Goal: Information Seeking & Learning: Learn about a topic

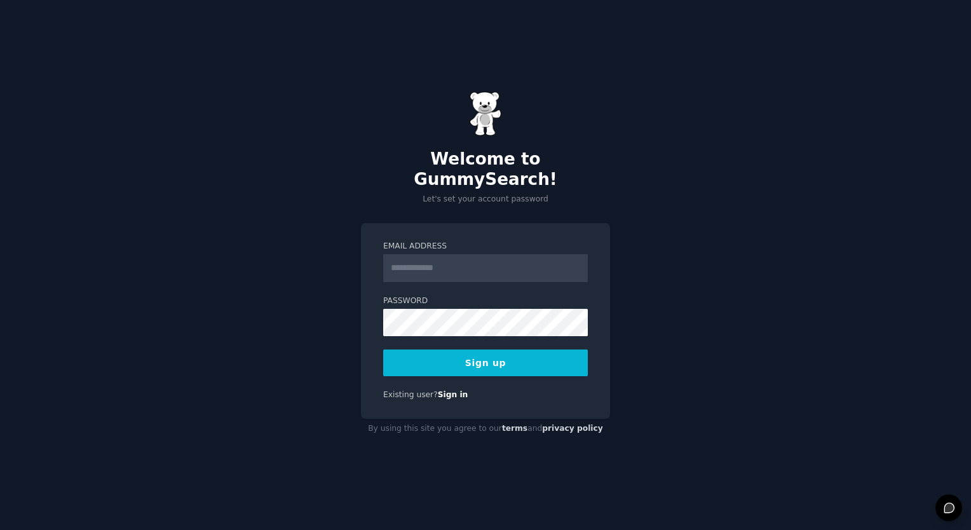
drag, startPoint x: 0, startPoint y: 0, endPoint x: 439, endPoint y: 258, distance: 508.8
click at [439, 258] on input "Email Address" at bounding box center [485, 268] width 205 height 28
type input "**********"
click at [467, 350] on button "Sign up" at bounding box center [485, 363] width 205 height 27
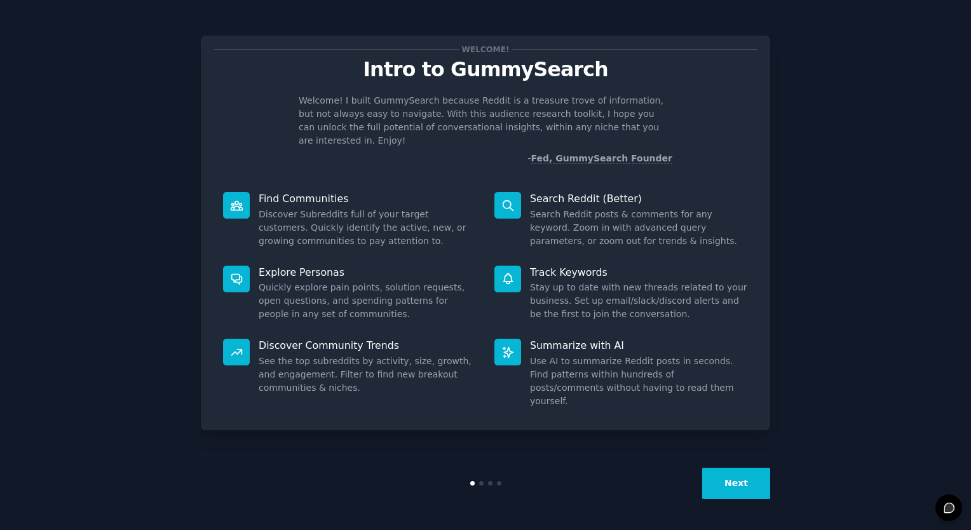
click at [742, 482] on button "Next" at bounding box center [736, 483] width 68 height 31
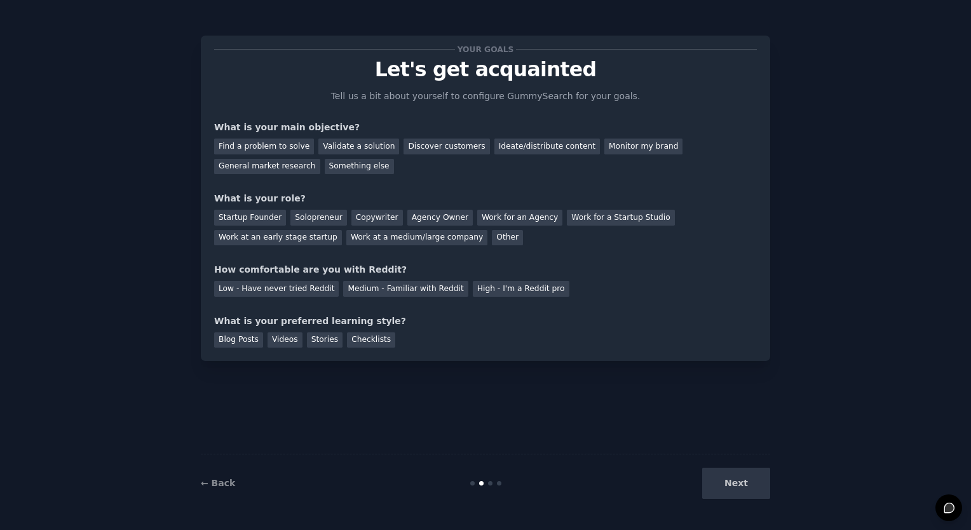
click at [742, 482] on div "Next" at bounding box center [675, 483] width 190 height 31
click at [786, 487] on div "Your goals Let's get acquainted Tell us a bit about yourself to configure Gummy…" at bounding box center [485, 265] width 935 height 494
click at [751, 484] on div "Next" at bounding box center [675, 483] width 190 height 31
click at [731, 482] on div "Next" at bounding box center [675, 483] width 190 height 31
click at [391, 179] on div "Your goals Let's get acquainted Tell us a bit about yourself to configure Gummy…" at bounding box center [485, 198] width 543 height 299
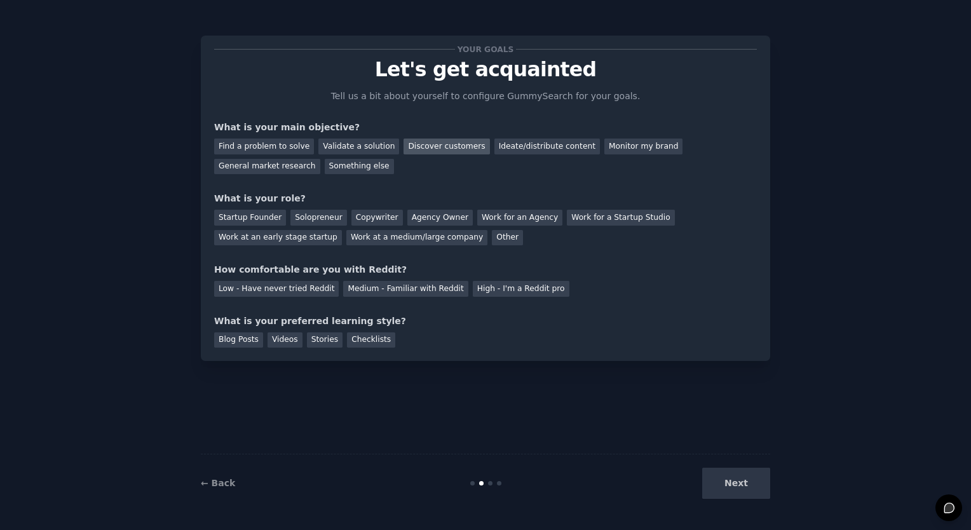
click at [425, 146] on div "Discover customers" at bounding box center [447, 147] width 86 height 16
click at [442, 146] on div "Discover customers" at bounding box center [447, 147] width 86 height 16
click at [486, 192] on div "What is your role?" at bounding box center [485, 198] width 543 height 13
click at [346, 169] on div "Something else" at bounding box center [359, 167] width 69 height 16
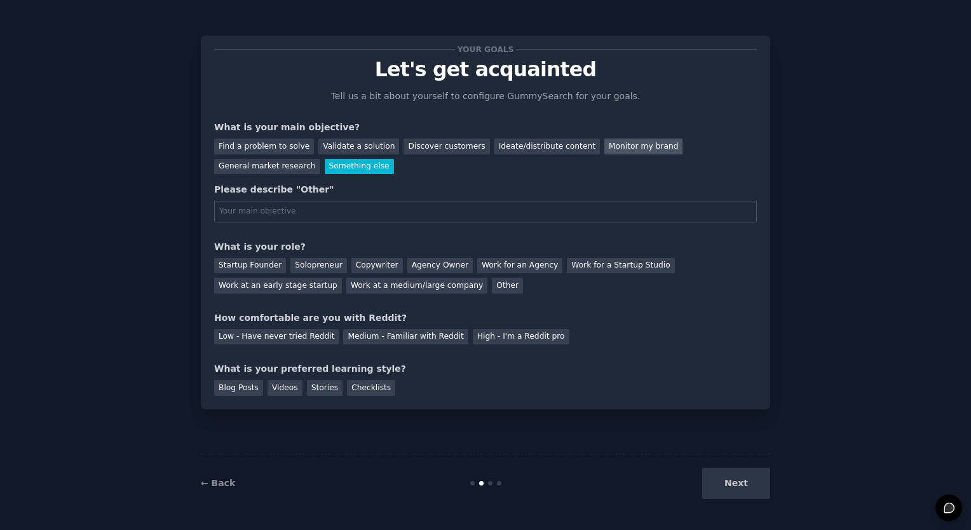
click at [629, 151] on div "Monitor my brand" at bounding box center [643, 147] width 78 height 16
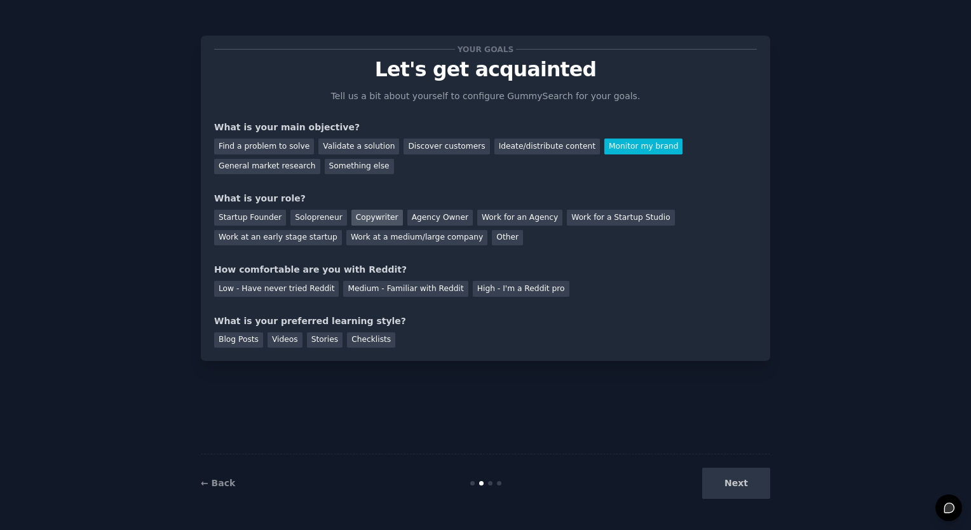
click at [387, 215] on div "Copywriter" at bounding box center [376, 218] width 51 height 16
click at [303, 294] on div "Low - Have never tried Reddit" at bounding box center [276, 289] width 125 height 16
click at [237, 339] on div "Blog Posts" at bounding box center [238, 340] width 49 height 16
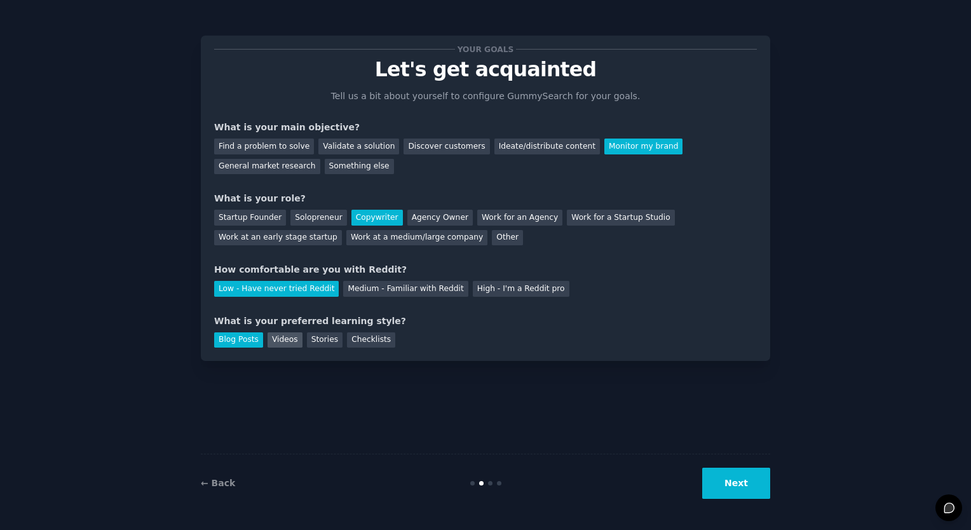
click at [292, 346] on div "Videos" at bounding box center [285, 340] width 35 height 16
click at [246, 344] on div "Blog Posts" at bounding box center [238, 340] width 49 height 16
click at [743, 477] on button "Next" at bounding box center [736, 483] width 68 height 31
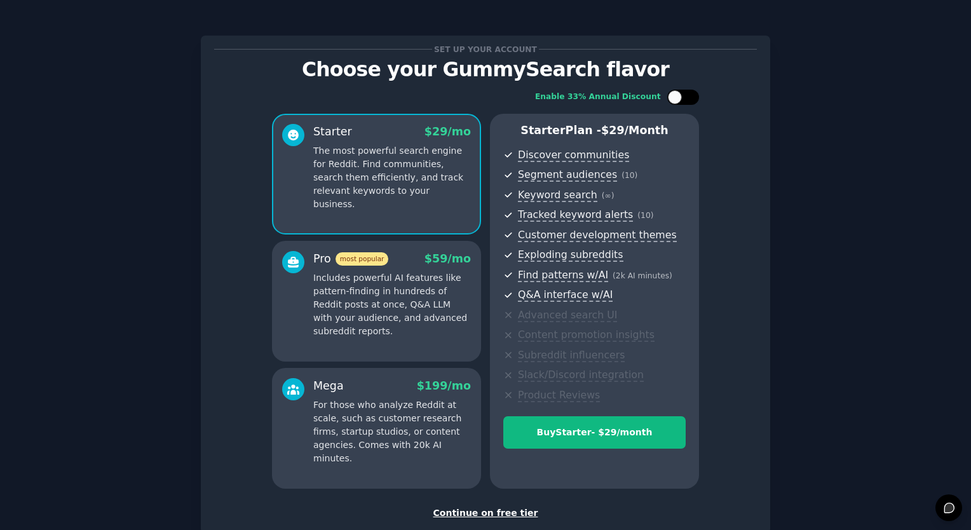
click at [694, 99] on div at bounding box center [683, 97] width 32 height 15
click at [661, 94] on div "Enable 33% Annual Discount" at bounding box center [617, 97] width 164 height 15
click at [672, 94] on icon at bounding box center [675, 97] width 7 height 7
click at [698, 100] on div "Enable 33% Annual Discount Starter $ 29 /mo The most powerful search engine for…" at bounding box center [485, 289] width 543 height 417
click at [679, 100] on div at bounding box center [675, 97] width 14 height 14
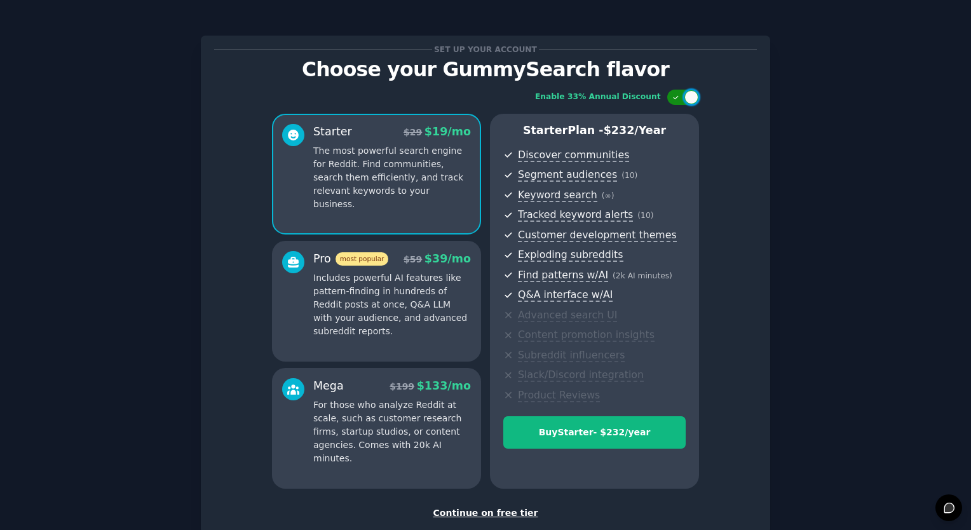
click at [670, 100] on div at bounding box center [683, 97] width 32 height 15
click at [681, 100] on div at bounding box center [683, 97] width 32 height 15
click at [677, 100] on div at bounding box center [683, 97] width 32 height 15
click at [689, 100] on div at bounding box center [683, 97] width 32 height 15
click at [658, 100] on div "Enable 33% Annual Discount" at bounding box center [598, 97] width 126 height 11
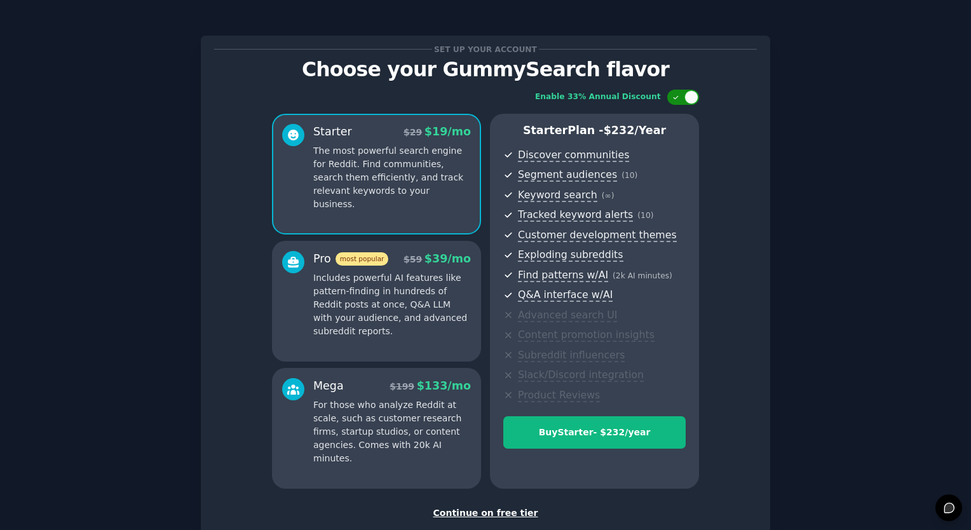
click at [672, 98] on icon at bounding box center [675, 97] width 7 height 7
checkbox input "false"
click at [511, 518] on div "Continue on free tier" at bounding box center [485, 513] width 543 height 13
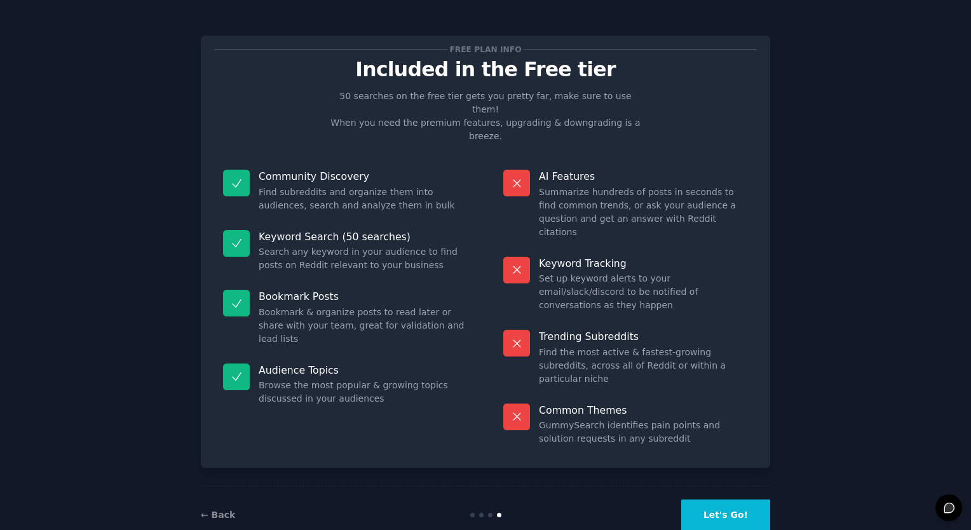
click at [717, 500] on button "Let's Go!" at bounding box center [725, 515] width 89 height 31
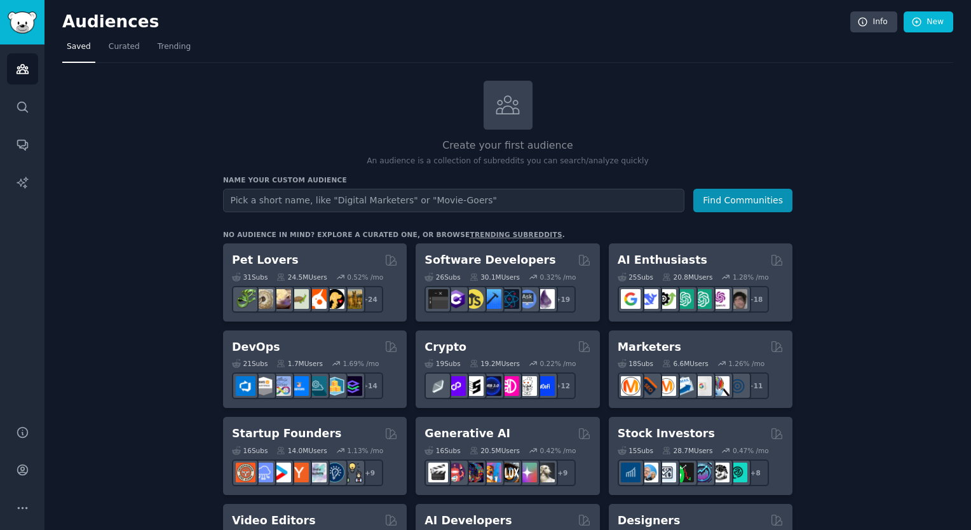
click at [402, 201] on input "text" at bounding box center [453, 201] width 461 height 24
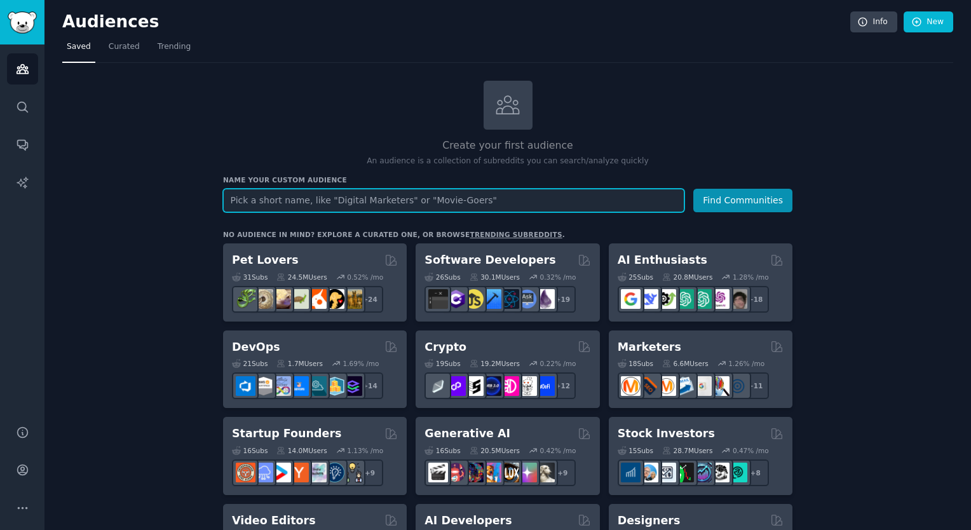
click at [331, 189] on input "text" at bounding box center [453, 201] width 461 height 24
paste input "[GEOGRAPHIC_DATA]"
type input "[GEOGRAPHIC_DATA]"
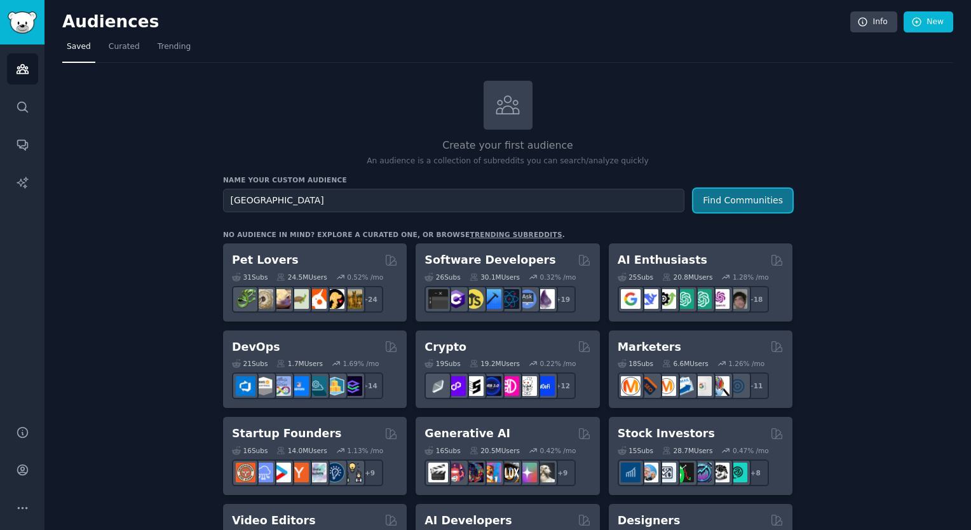
click at [722, 203] on button "Find Communities" at bounding box center [742, 201] width 99 height 24
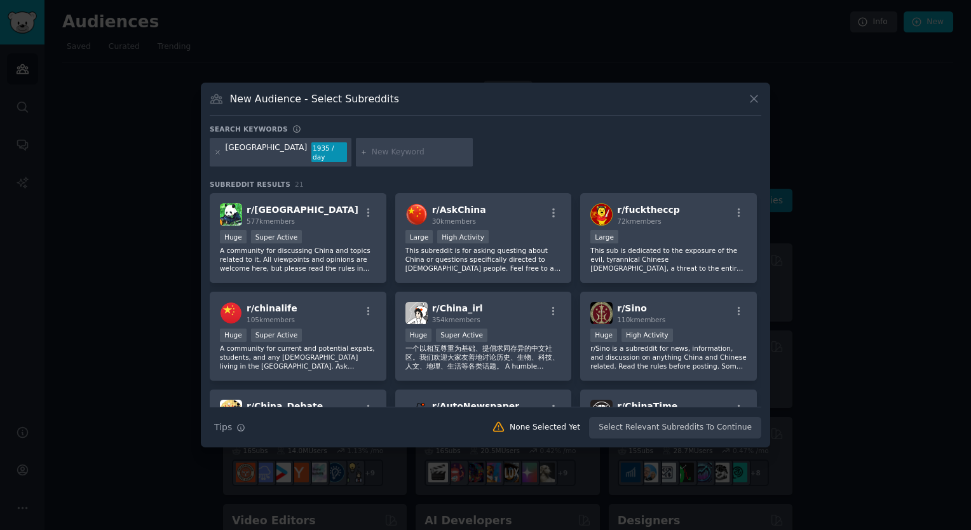
click at [311, 153] on div "1935 / day" at bounding box center [329, 152] width 36 height 20
click at [311, 160] on div "1935 / day" at bounding box center [329, 152] width 36 height 20
click at [372, 155] on input "text" at bounding box center [420, 152] width 97 height 11
click at [419, 156] on div "[GEOGRAPHIC_DATA] 1935 / day" at bounding box center [486, 155] width 552 height 34
click at [277, 214] on span "r/ [GEOGRAPHIC_DATA]" at bounding box center [303, 210] width 112 height 10
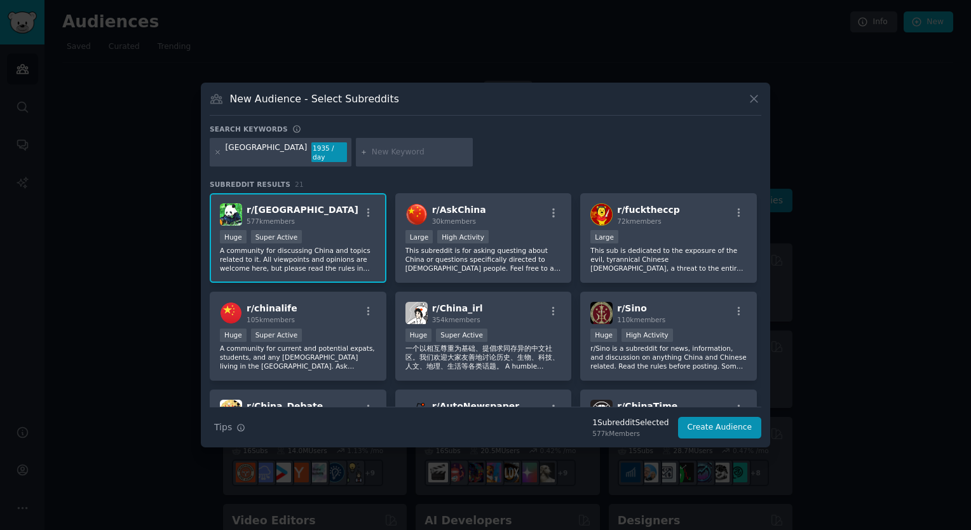
click at [321, 243] on div "Huge Super Active" at bounding box center [298, 238] width 156 height 16
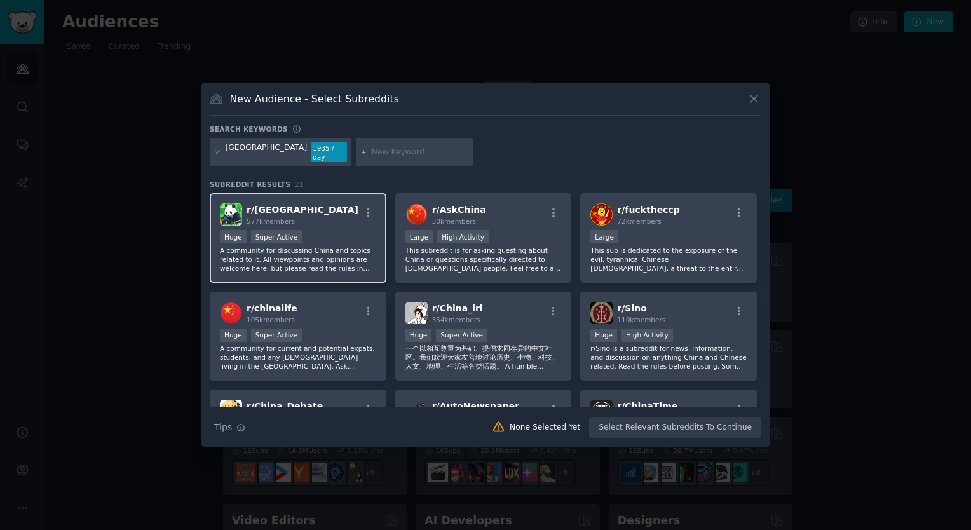
click at [257, 205] on span "r/ [GEOGRAPHIC_DATA]" at bounding box center [303, 210] width 112 height 10
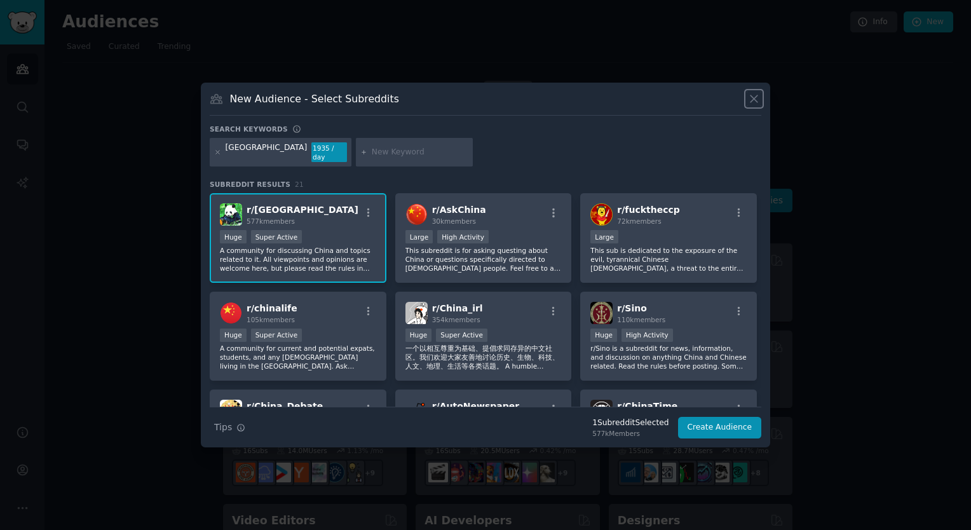
click at [759, 99] on icon at bounding box center [753, 98] width 13 height 13
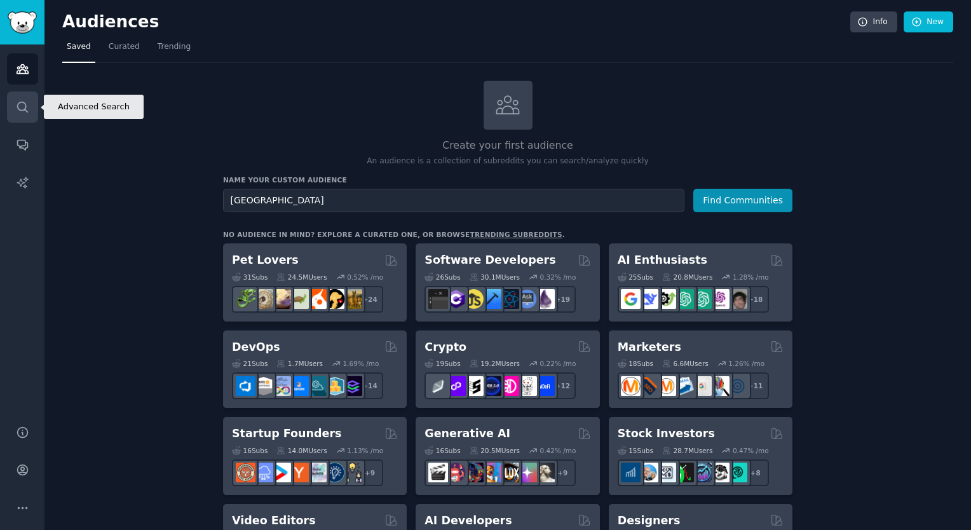
click at [26, 107] on icon "Sidebar" at bounding box center [22, 106] width 13 height 13
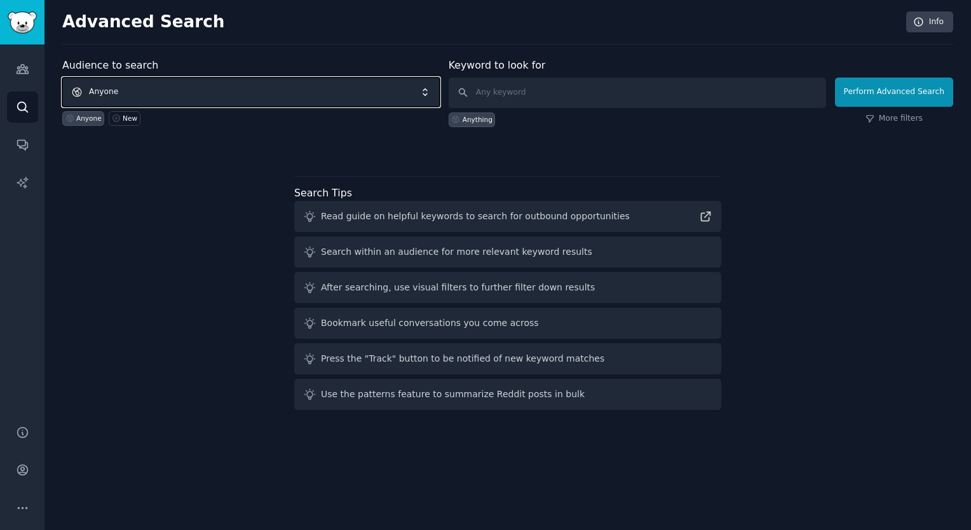
click at [229, 96] on span "Anyone" at bounding box center [251, 92] width 378 height 29
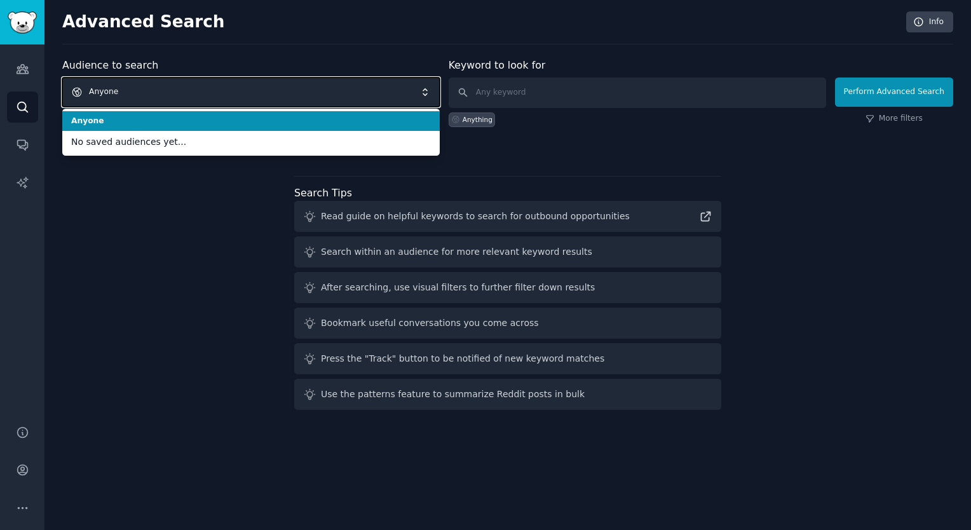
click at [233, 92] on span "Anyone" at bounding box center [251, 92] width 378 height 29
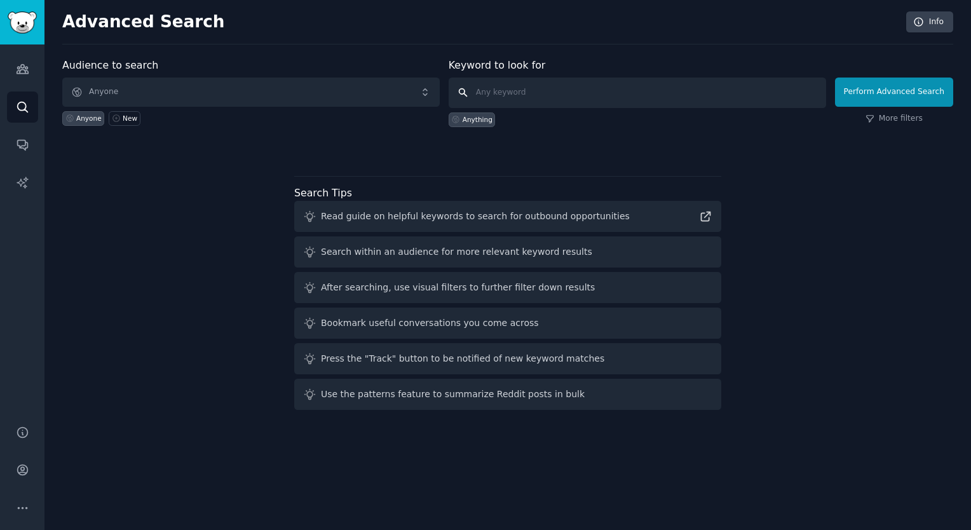
click at [510, 93] on input "text" at bounding box center [638, 93] width 378 height 31
paste input "[GEOGRAPHIC_DATA]"
type input "[GEOGRAPHIC_DATA]"
click at [892, 115] on link "More filters" at bounding box center [894, 118] width 57 height 11
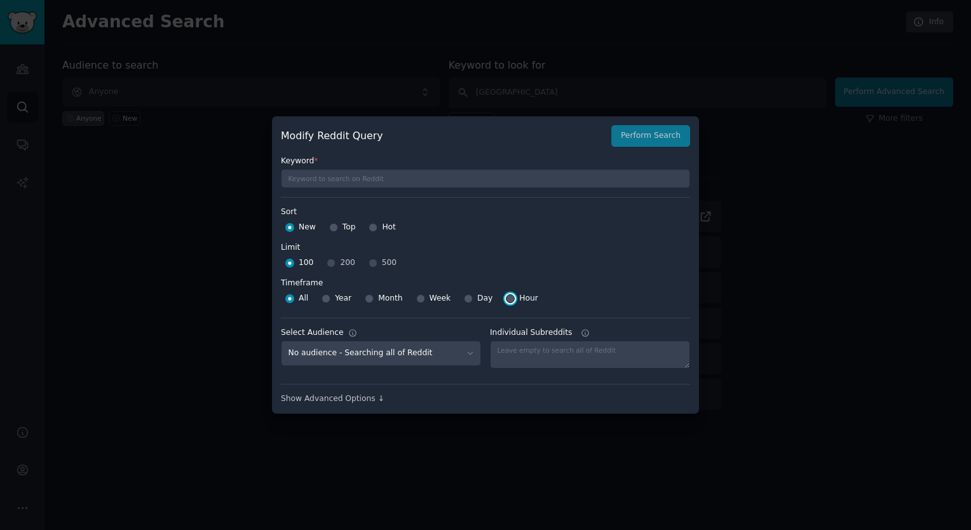
click at [508, 301] on input "Hour" at bounding box center [510, 298] width 9 height 9
radio input "true"
click at [341, 265] on div "100 200 500" at bounding box center [485, 263] width 409 height 20
click at [336, 263] on div "100 200 500" at bounding box center [485, 263] width 409 height 20
click at [335, 263] on div "100 200 500" at bounding box center [485, 263] width 409 height 20
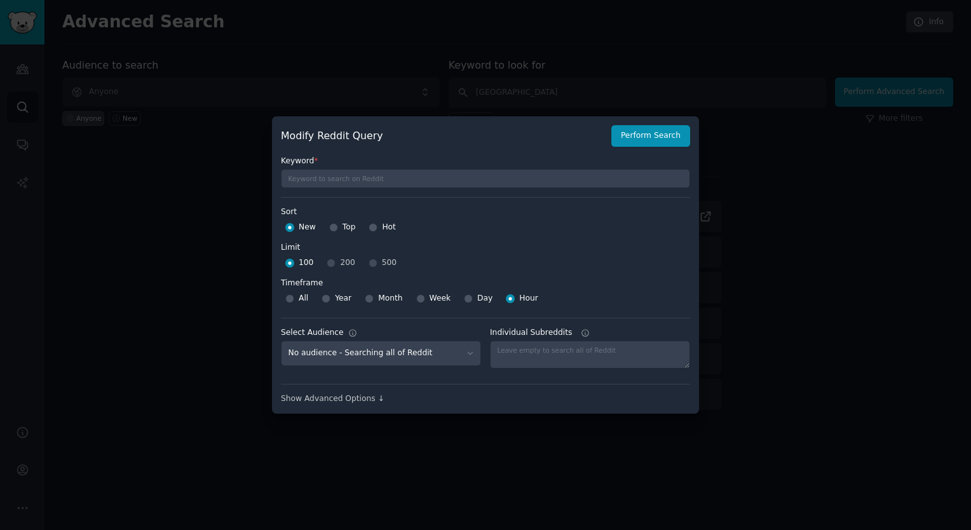
click at [331, 264] on div "100 200 500" at bounding box center [485, 263] width 409 height 20
click at [328, 264] on div "100 200 500" at bounding box center [485, 263] width 409 height 20
click at [292, 297] on input "All" at bounding box center [289, 298] width 9 height 9
radio input "true"
click at [323, 256] on div "100 200 500" at bounding box center [485, 263] width 409 height 20
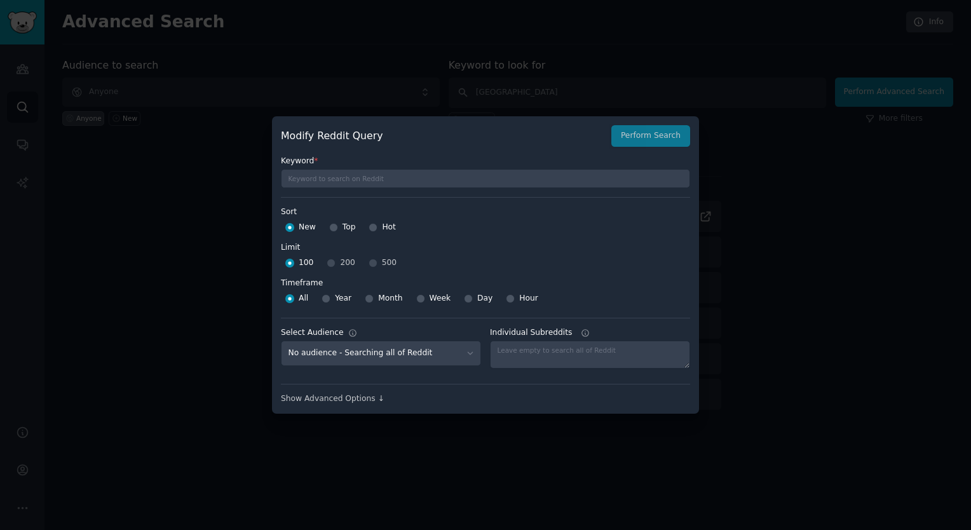
click at [329, 262] on div "100 200 500" at bounding box center [485, 263] width 409 height 20
click at [330, 229] on input "Top" at bounding box center [333, 227] width 9 height 9
radio input "true"
click at [329, 269] on div "100 200 500" at bounding box center [485, 263] width 409 height 20
click at [336, 262] on div "100 200 500" at bounding box center [485, 263] width 409 height 20
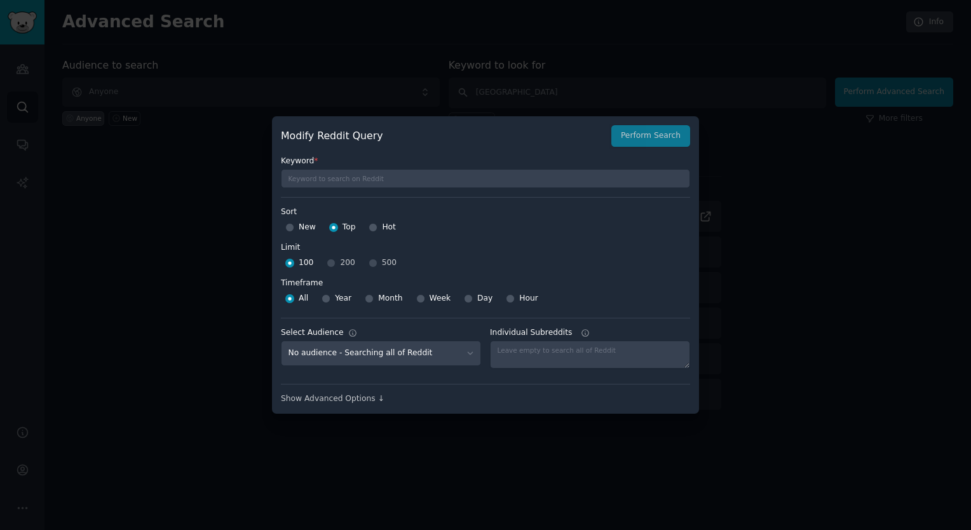
drag, startPoint x: 322, startPoint y: 268, endPoint x: 333, endPoint y: 265, distance: 11.9
click at [328, 268] on div "100 200 500" at bounding box center [485, 263] width 409 height 20
click at [334, 265] on div "100 200 500" at bounding box center [485, 263] width 409 height 20
click at [331, 264] on div "100 200 500" at bounding box center [485, 263] width 409 height 20
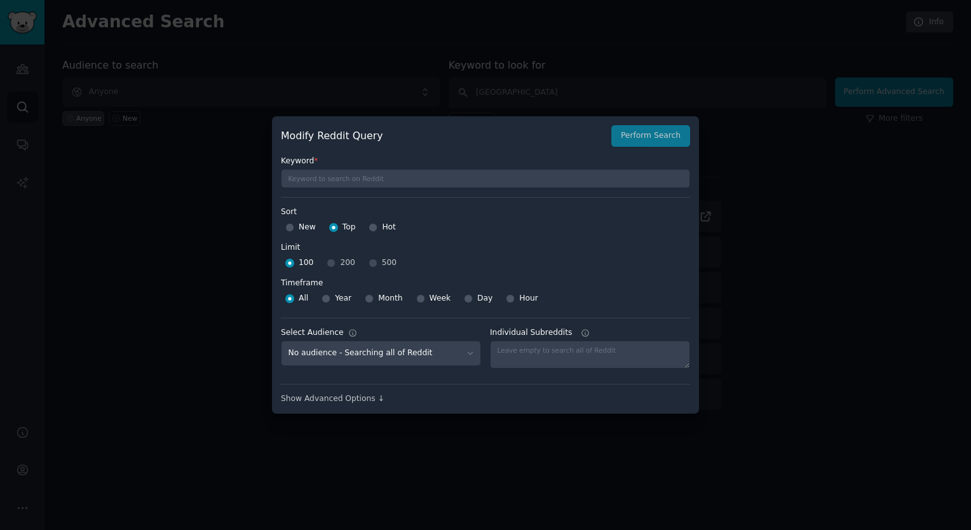
click at [331, 264] on div "100 200 500" at bounding box center [485, 263] width 409 height 20
drag, startPoint x: 331, startPoint y: 264, endPoint x: 289, endPoint y: 230, distance: 54.7
click at [289, 230] on input "New" at bounding box center [289, 227] width 9 height 9
radio input "true"
click at [374, 228] on input "Hot" at bounding box center [373, 227] width 9 height 9
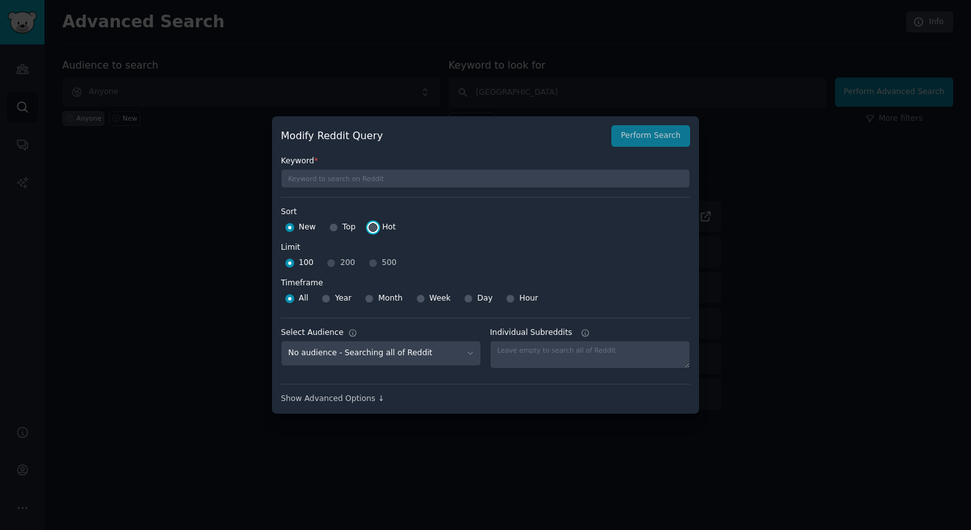
radio input "true"
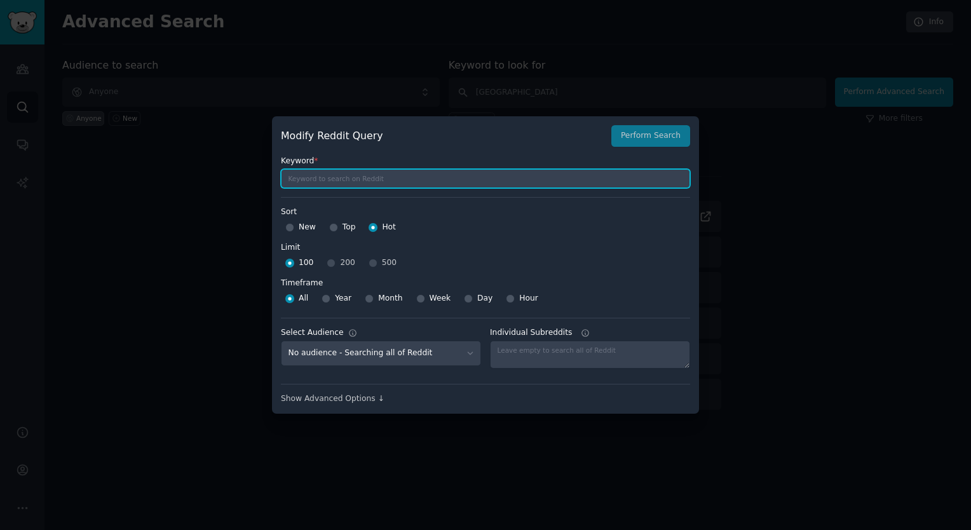
click at [369, 182] on input "text" at bounding box center [485, 178] width 409 height 19
paste input "[GEOGRAPHIC_DATA]"
type input "[GEOGRAPHIC_DATA]"
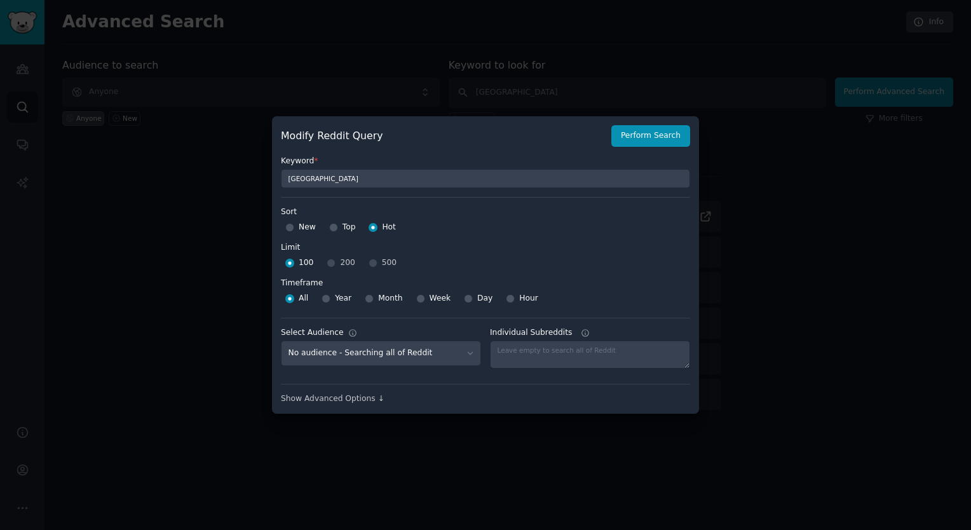
click at [334, 259] on div "100 200 500" at bounding box center [485, 263] width 409 height 20
click at [330, 265] on div "100 200 500" at bounding box center [485, 263] width 409 height 20
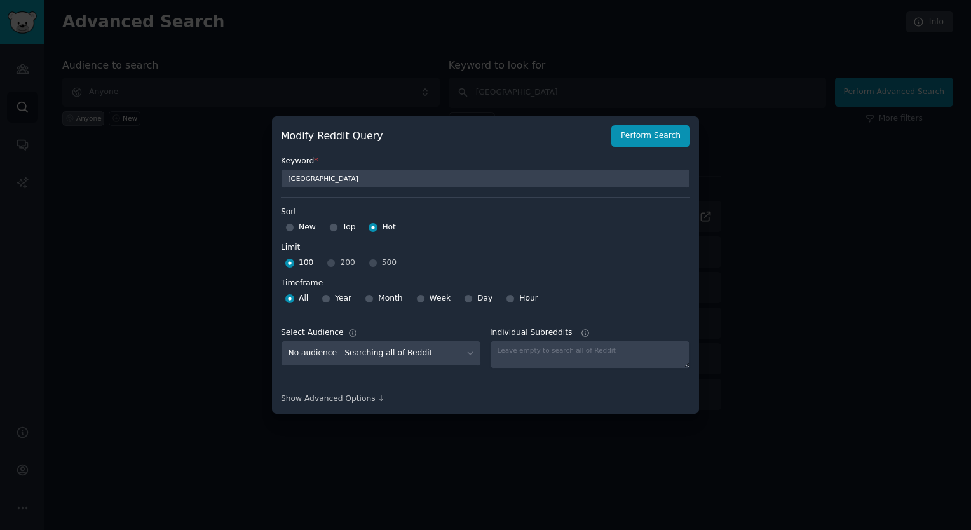
click at [330, 265] on div "100 200 500" at bounding box center [485, 263] width 409 height 20
drag, startPoint x: 330, startPoint y: 265, endPoint x: 413, endPoint y: 355, distance: 121.9
click at [413, 355] on select "No audience - Searching all of Reddit" at bounding box center [381, 354] width 200 height 26
click at [414, 354] on select "No audience - Searching all of Reddit" at bounding box center [381, 354] width 200 height 26
click at [477, 301] on span "Day" at bounding box center [484, 298] width 15 height 11
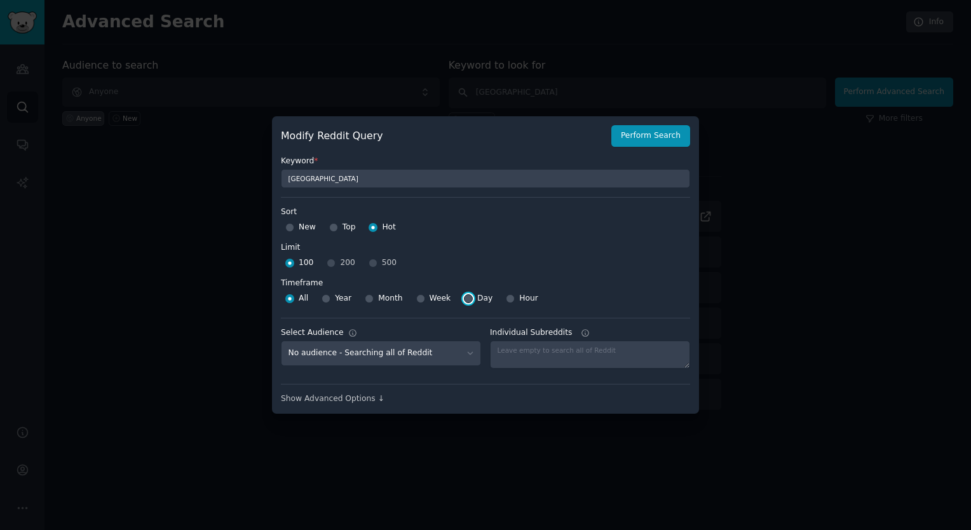
click at [473, 301] on input "Day" at bounding box center [468, 298] width 9 height 9
radio input "true"
click at [652, 144] on button "Perform Search" at bounding box center [650, 136] width 79 height 22
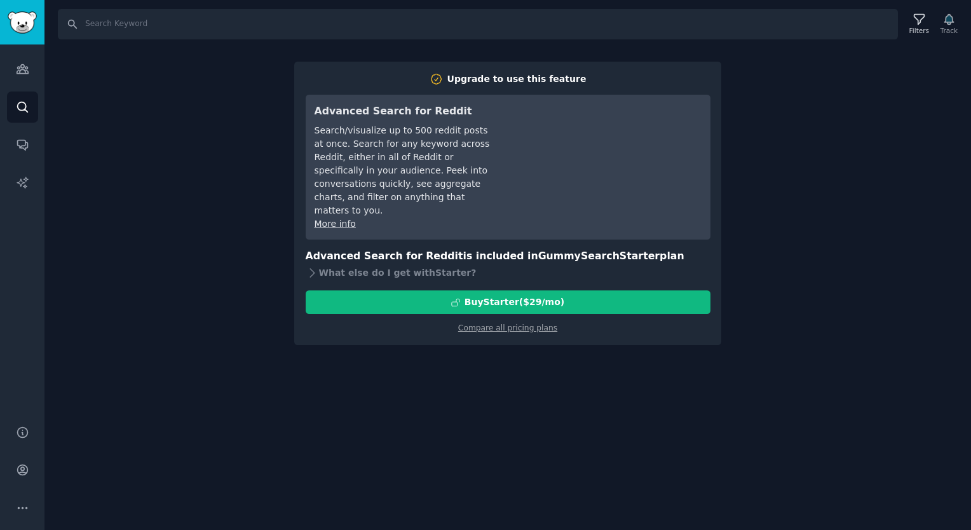
click at [815, 426] on div "Search Filters Track Upgrade to use this feature Advanced Search for Reddit Sea…" at bounding box center [507, 265] width 927 height 530
click at [517, 330] on link "Compare all pricing plans" at bounding box center [507, 327] width 99 height 9
